Goal: Transaction & Acquisition: Purchase product/service

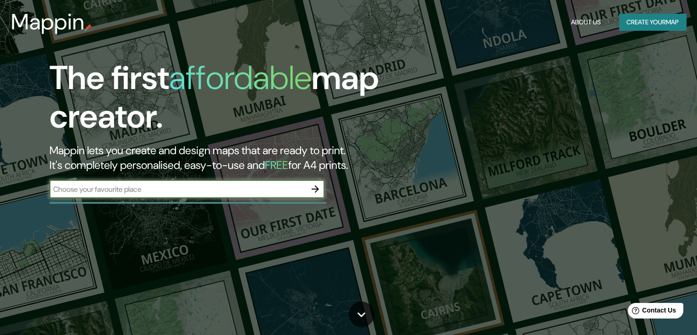
click at [141, 182] on div "​" at bounding box center [187, 189] width 275 height 18
click at [115, 185] on input "text" at bounding box center [178, 189] width 257 height 11
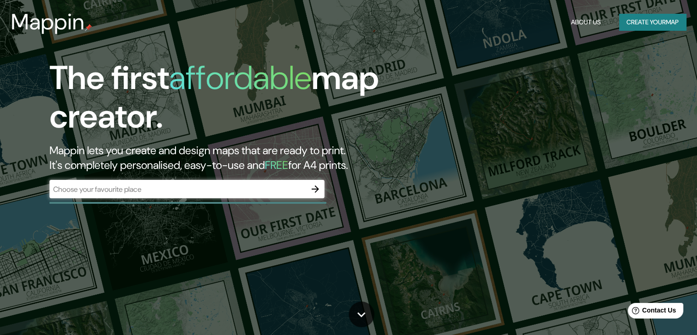
click at [288, 167] on h5 "FREE" at bounding box center [276, 165] width 23 height 14
click at [629, 25] on button "Create your map" at bounding box center [652, 22] width 67 height 17
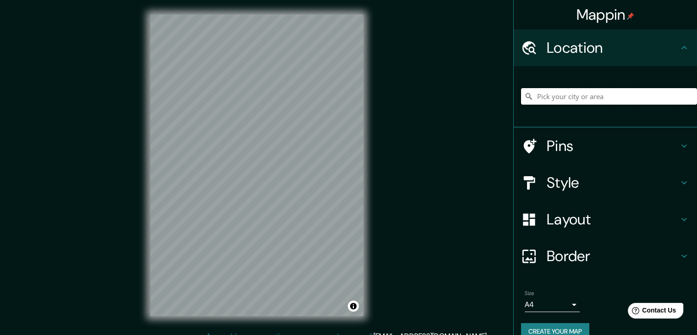
click at [547, 99] on input "Pick your city or area" at bounding box center [609, 96] width 176 height 17
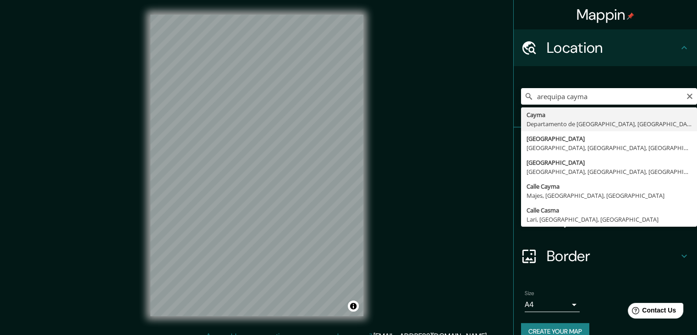
type input "[GEOGRAPHIC_DATA], [GEOGRAPHIC_DATA], [GEOGRAPHIC_DATA]"
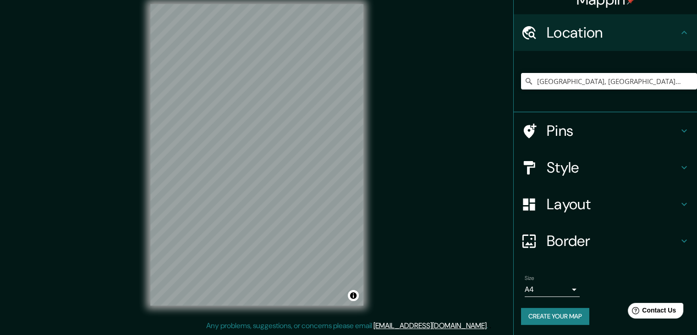
scroll to position [16, 0]
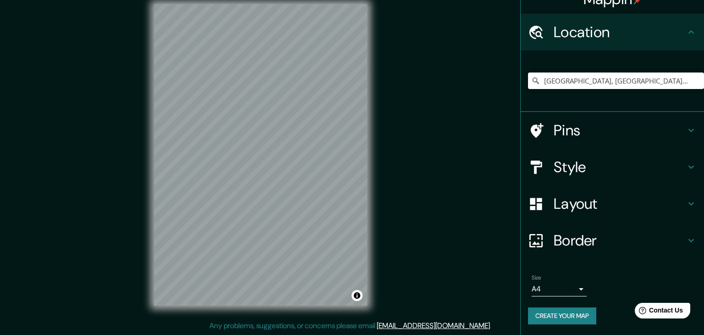
click at [568, 285] on body "Mappin Location [GEOGRAPHIC_DATA], [GEOGRAPHIC_DATA], [GEOGRAPHIC_DATA] Pins St…" at bounding box center [352, 156] width 704 height 335
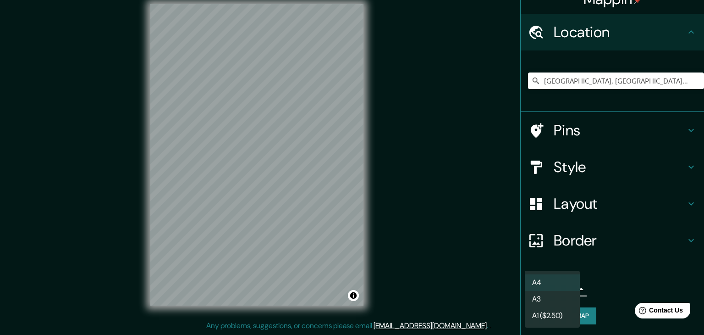
click at [594, 279] on div at bounding box center [352, 167] width 704 height 335
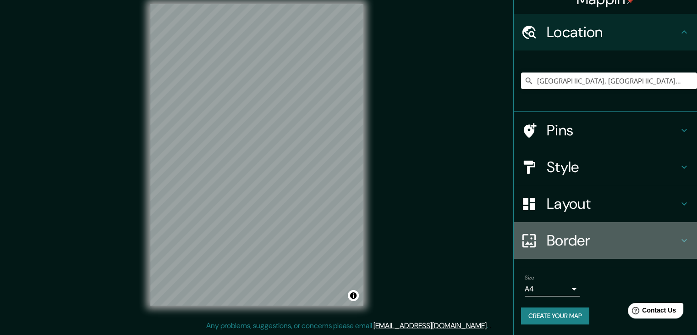
click at [559, 239] on h4 "Border" at bounding box center [613, 240] width 132 height 18
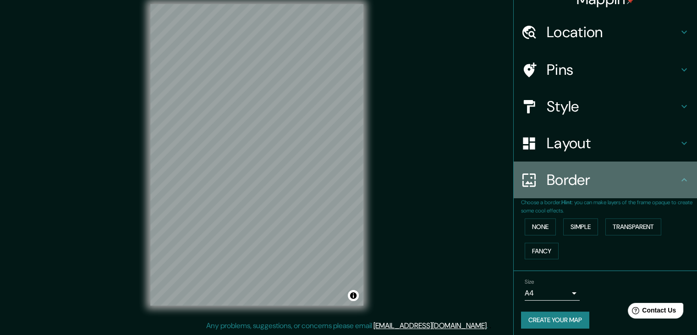
click at [567, 178] on h4 "Border" at bounding box center [613, 180] width 132 height 18
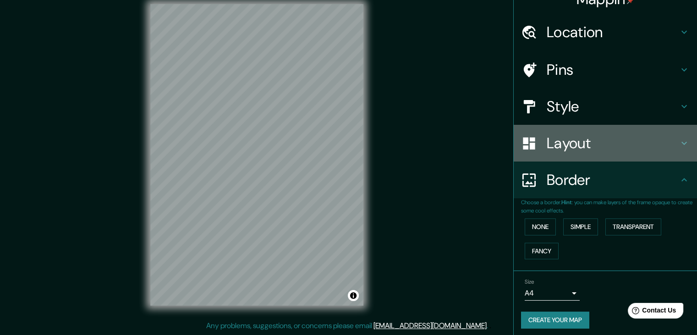
click at [575, 145] on h4 "Layout" at bounding box center [613, 143] width 132 height 18
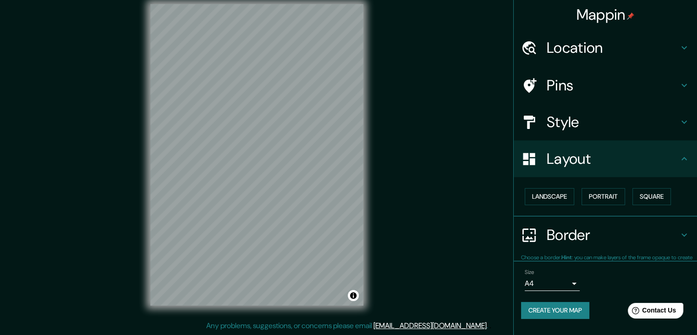
scroll to position [0, 0]
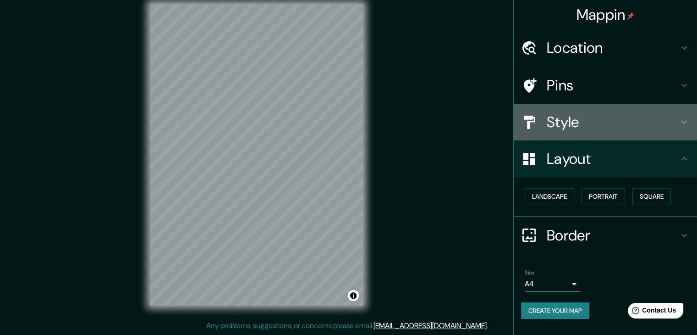
click at [583, 116] on h4 "Style" at bounding box center [613, 122] width 132 height 18
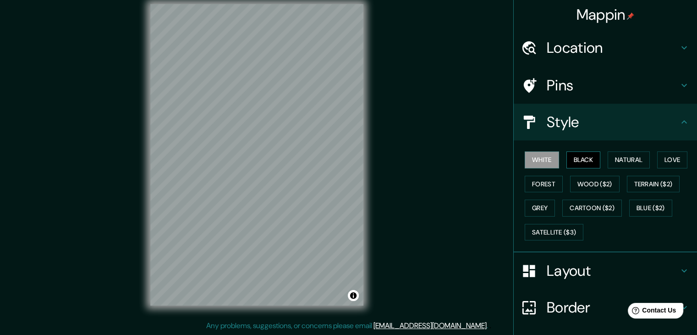
click at [574, 156] on button "Black" at bounding box center [584, 159] width 34 height 17
click at [608, 163] on button "Natural" at bounding box center [629, 159] width 42 height 17
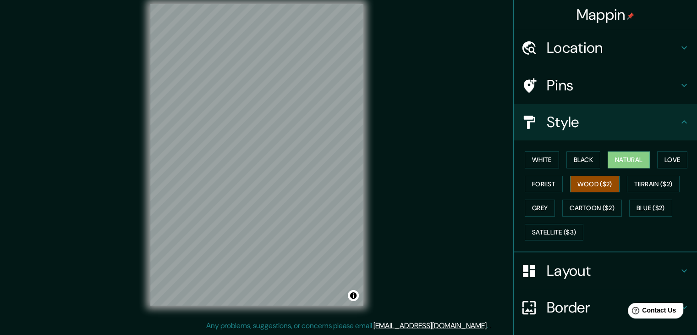
click at [594, 185] on button "Wood ($2)" at bounding box center [595, 184] width 50 height 17
click at [585, 208] on button "Cartoon ($2)" at bounding box center [592, 207] width 60 height 17
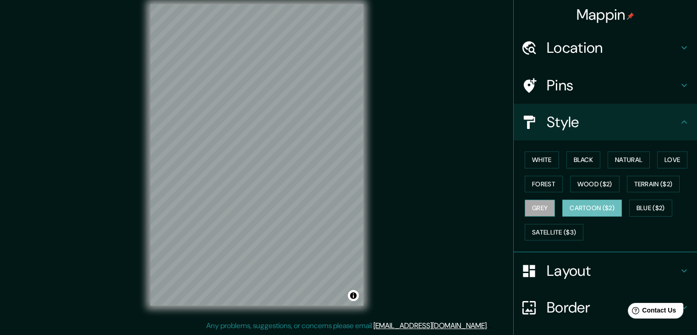
click at [535, 200] on button "Grey" at bounding box center [540, 207] width 30 height 17
click at [534, 186] on button "Forest" at bounding box center [544, 184] width 38 height 17
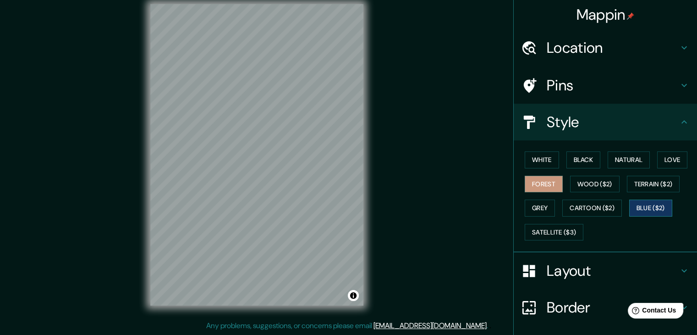
click at [649, 202] on button "Blue ($2)" at bounding box center [650, 207] width 43 height 17
click at [645, 186] on button "Terrain ($2)" at bounding box center [653, 184] width 53 height 17
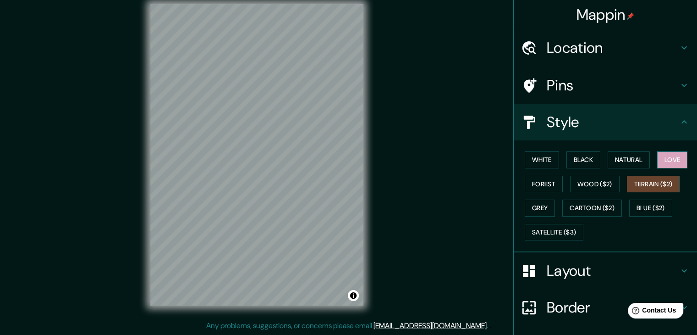
click at [657, 162] on button "Love" at bounding box center [672, 159] width 30 height 17
click at [536, 164] on button "White" at bounding box center [542, 159] width 34 height 17
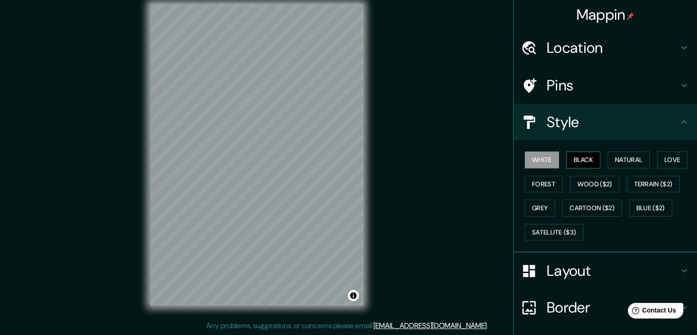
click at [567, 158] on button "Black" at bounding box center [584, 159] width 34 height 17
click at [626, 158] on button "Natural" at bounding box center [629, 159] width 42 height 17
click at [554, 77] on h4 "Pins" at bounding box center [613, 85] width 132 height 18
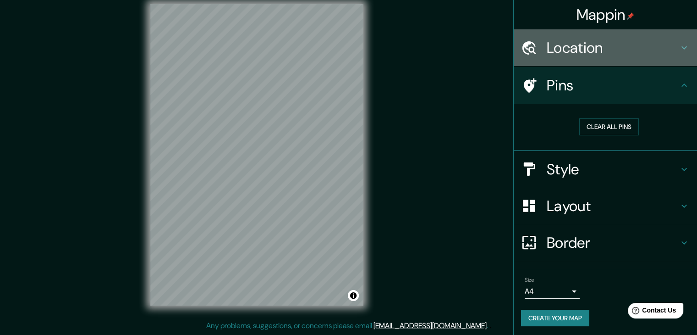
click at [572, 57] on div "Location" at bounding box center [605, 47] width 183 height 37
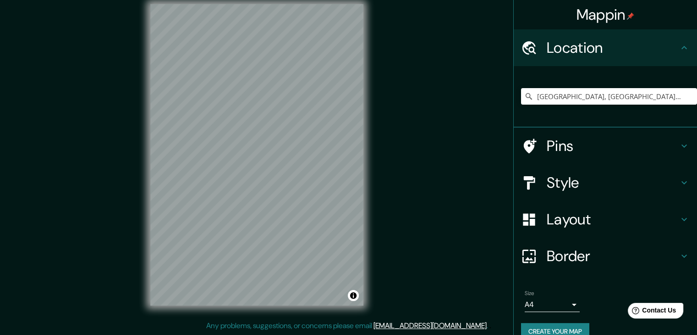
click at [572, 57] on div "Location" at bounding box center [605, 47] width 183 height 37
click at [571, 203] on div "Layout" at bounding box center [605, 219] width 183 height 37
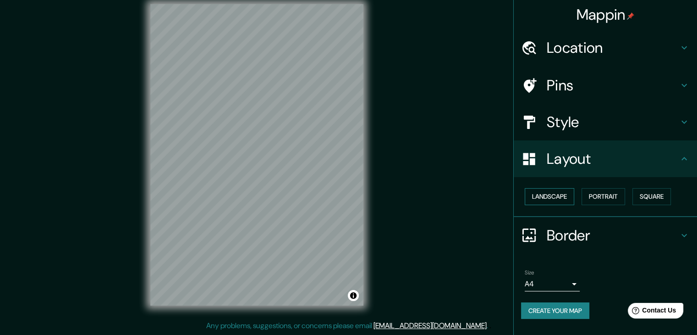
click at [556, 202] on button "Landscape" at bounding box center [550, 196] width 50 height 17
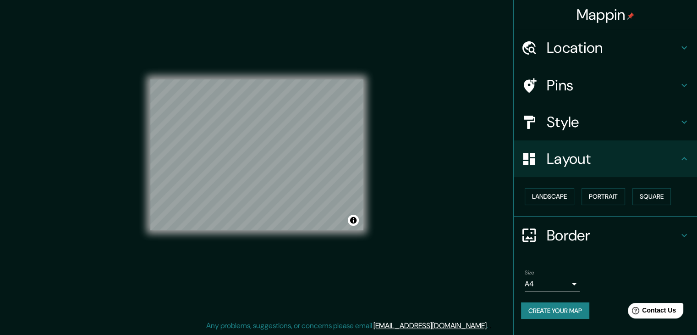
click at [614, 205] on div "Landscape [GEOGRAPHIC_DATA]" at bounding box center [609, 196] width 176 height 24
click at [619, 198] on button "Portrait" at bounding box center [604, 196] width 44 height 17
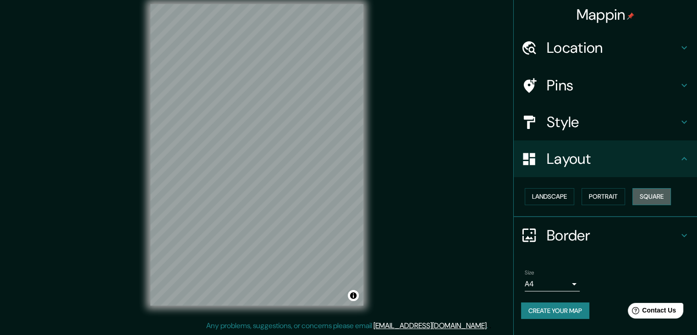
click at [649, 193] on button "Square" at bounding box center [652, 196] width 39 height 17
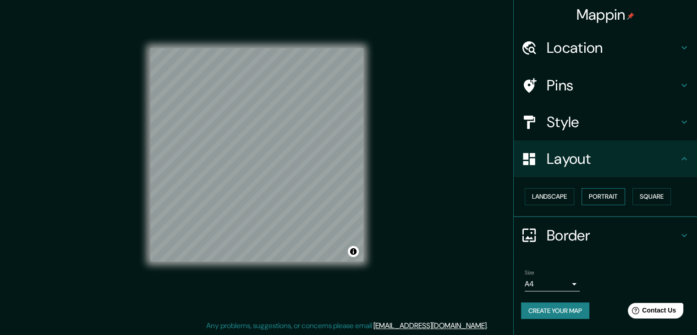
click at [587, 196] on button "Portrait" at bounding box center [604, 196] width 44 height 17
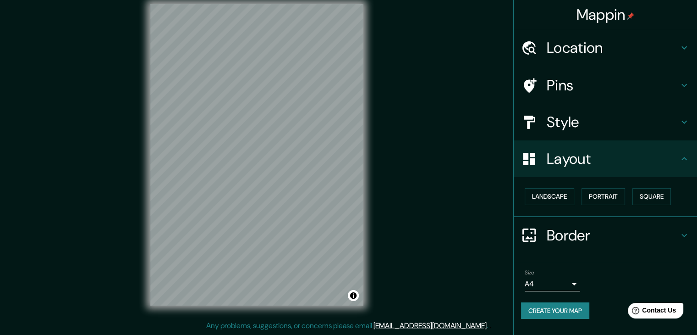
click at [562, 226] on h4 "Border" at bounding box center [613, 235] width 132 height 18
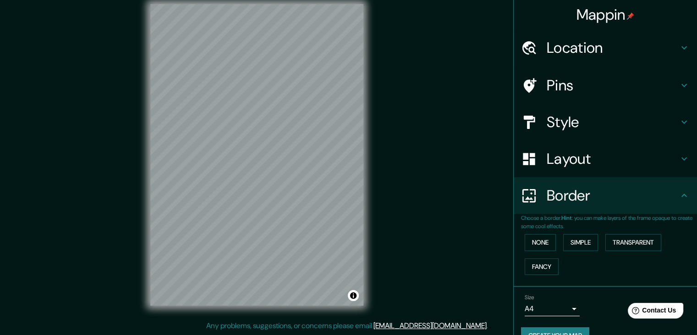
click at [521, 237] on div "None Simple Transparent Fancy" at bounding box center [609, 254] width 176 height 48
click at [538, 242] on button "None" at bounding box center [540, 242] width 31 height 17
click at [536, 262] on button "Fancy" at bounding box center [542, 266] width 34 height 17
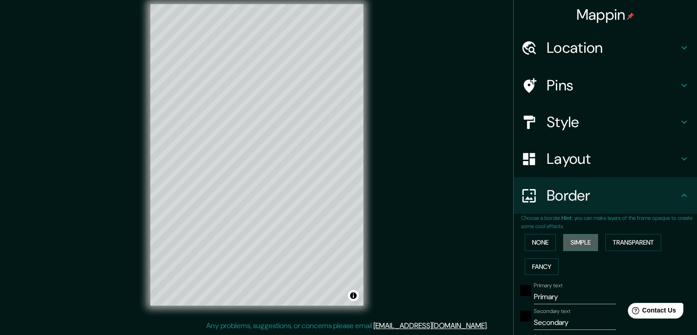
click at [567, 244] on button "Simple" at bounding box center [580, 242] width 35 height 17
click at [622, 241] on button "Transparent" at bounding box center [633, 242] width 56 height 17
click at [551, 245] on div "None Simple Transparent Fancy" at bounding box center [609, 254] width 176 height 48
click at [548, 244] on button "None" at bounding box center [540, 242] width 31 height 17
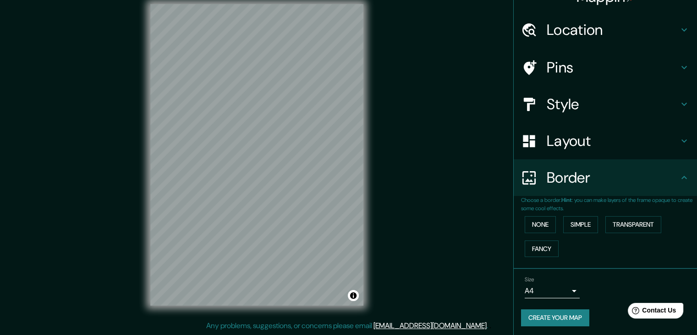
scroll to position [19, 0]
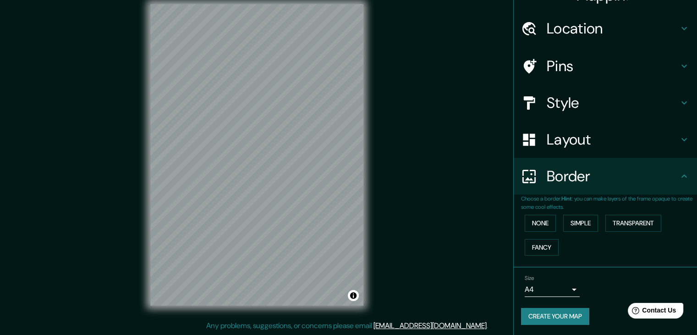
click at [553, 135] on h4 "Layout" at bounding box center [613, 139] width 132 height 18
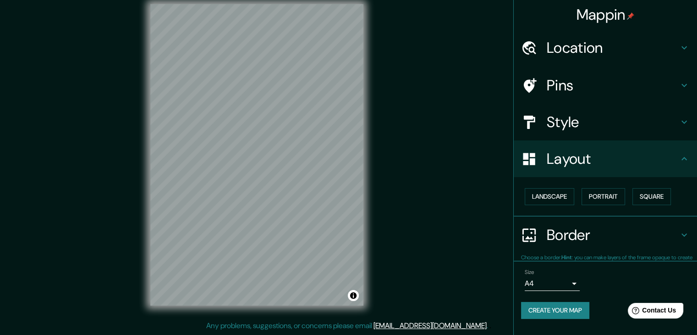
scroll to position [0, 0]
click at [563, 111] on div "Style" at bounding box center [605, 122] width 183 height 37
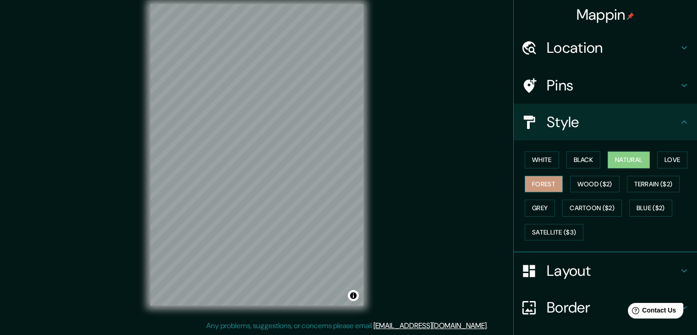
click at [541, 182] on button "Forest" at bounding box center [544, 184] width 38 height 17
click at [539, 165] on button "White" at bounding box center [542, 159] width 34 height 17
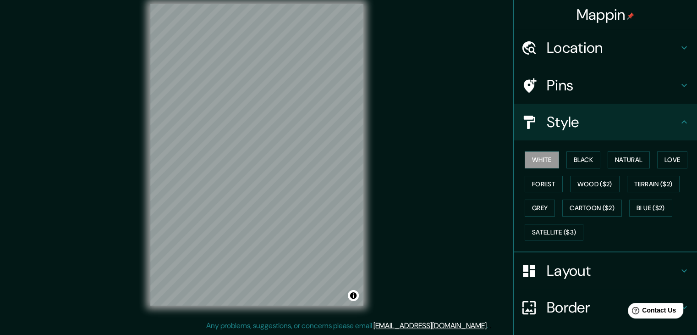
click at [532, 196] on div "White Black Natural Love Forest Wood ($2) Terrain ($2) Grey Cartoon ($2) Blue (…" at bounding box center [609, 196] width 176 height 96
click at [531, 182] on button "Forest" at bounding box center [544, 184] width 38 height 17
click at [531, 204] on button "Grey" at bounding box center [540, 207] width 30 height 17
click at [538, 217] on div "White Black Natural Love Forest Wood ($2) Terrain ($2) Grey Cartoon ($2) Blue (…" at bounding box center [609, 196] width 176 height 96
click at [576, 220] on div "White Black Natural Love Forest Wood ($2) Terrain ($2) Grey Cartoon ($2) Blue (…" at bounding box center [609, 196] width 176 height 96
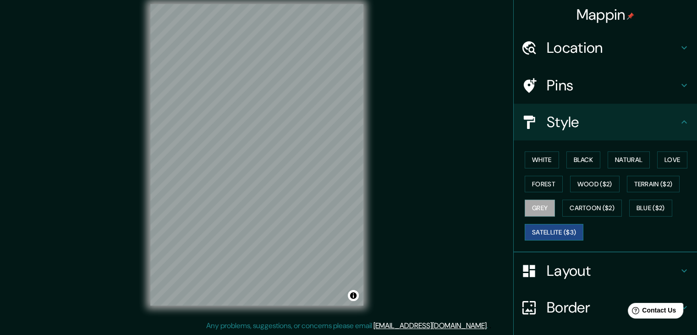
click at [568, 230] on button "Satellite ($3)" at bounding box center [554, 232] width 59 height 17
click at [587, 210] on button "Cartoon ($2)" at bounding box center [592, 207] width 60 height 17
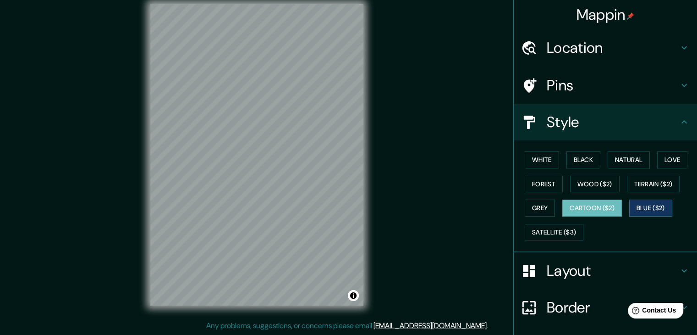
click at [636, 201] on button "Blue ($2)" at bounding box center [650, 207] width 43 height 17
click at [583, 186] on button "Wood ($2)" at bounding box center [595, 184] width 50 height 17
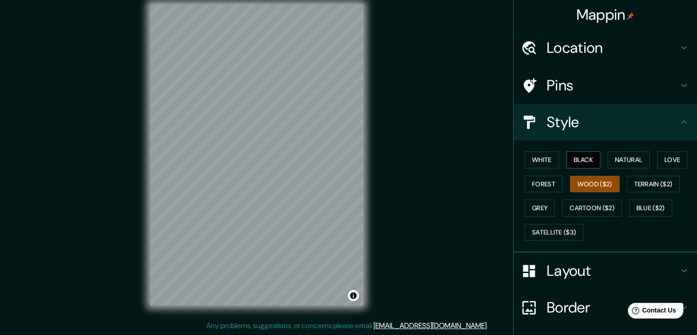
click at [567, 163] on button "Black" at bounding box center [584, 159] width 34 height 17
click at [525, 156] on button "White" at bounding box center [542, 159] width 34 height 17
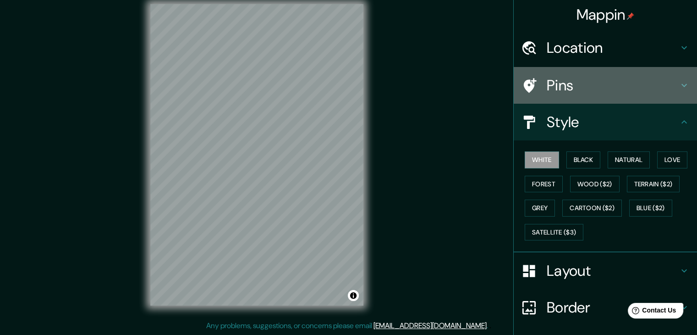
click at [559, 87] on h4 "Pins" at bounding box center [613, 85] width 132 height 18
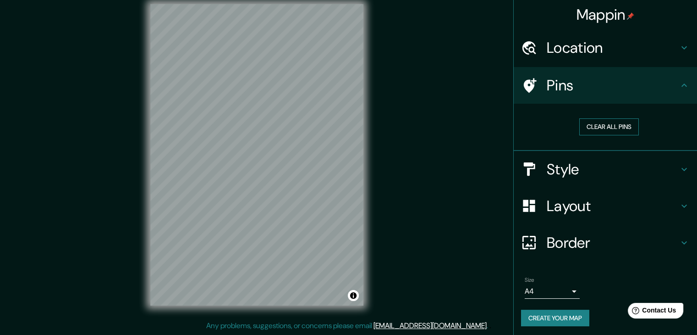
click at [586, 127] on button "Clear all pins" at bounding box center [609, 126] width 60 height 17
